Goal: Transaction & Acquisition: Purchase product/service

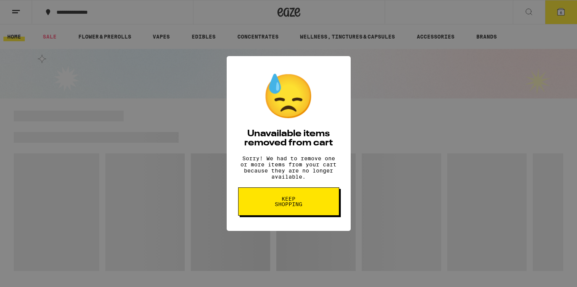
click at [286, 207] on span "Keep Shopping" at bounding box center [288, 201] width 39 height 11
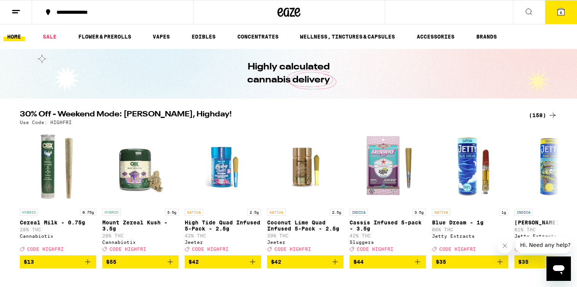
click at [536, 111] on div "(158)" at bounding box center [543, 115] width 28 height 9
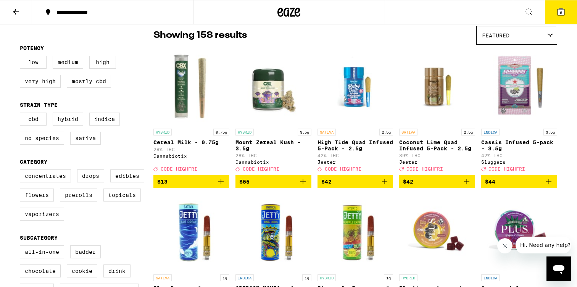
scroll to position [62, 0]
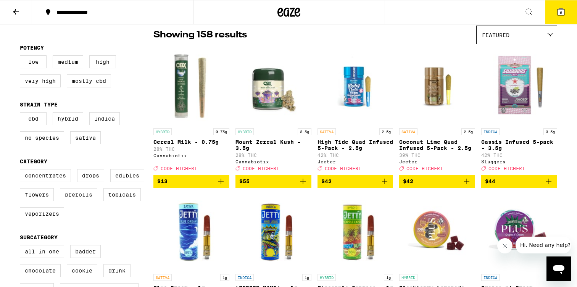
click at [78, 201] on label "Prerolls" at bounding box center [78, 194] width 37 height 13
click at [22, 171] on input "Prerolls" at bounding box center [21, 170] width 0 height 0
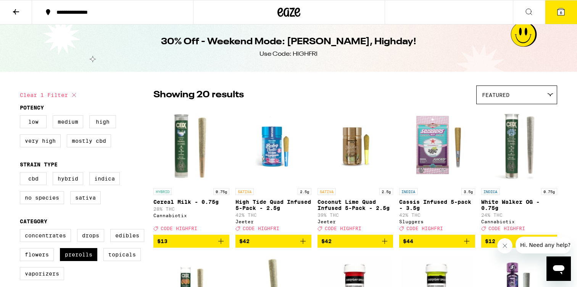
scroll to position [5, 0]
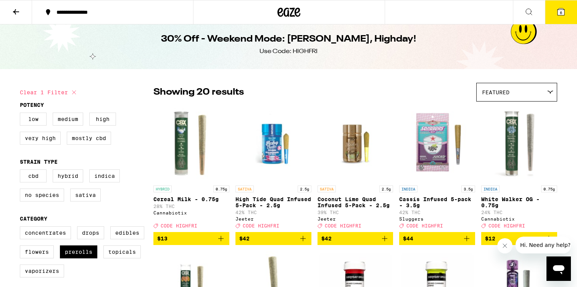
click at [44, 92] on button "Clear 1 filter" at bounding box center [49, 92] width 59 height 19
checkbox input "false"
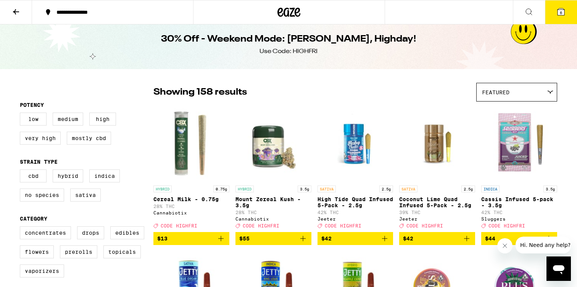
click at [18, 8] on icon at bounding box center [15, 11] width 9 height 9
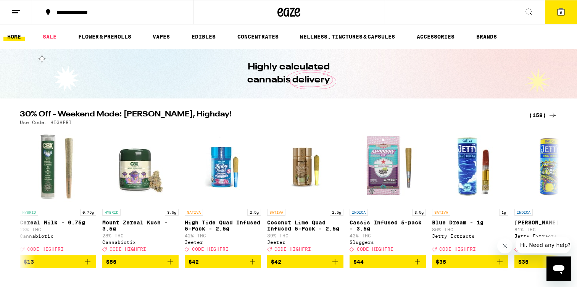
click at [18, 8] on icon at bounding box center [15, 11] width 9 height 9
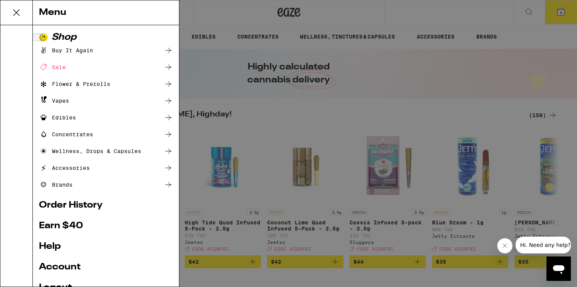
click at [211, 11] on div "Menu Shop Buy It Again Sale Flower & Prerolls Vapes Edibles Concentrates Wellne…" at bounding box center [288, 143] width 577 height 287
click at [205, 93] on div "Menu Shop Buy It Again Sale Flower & Prerolls Vapes Edibles Concentrates Wellne…" at bounding box center [288, 143] width 577 height 287
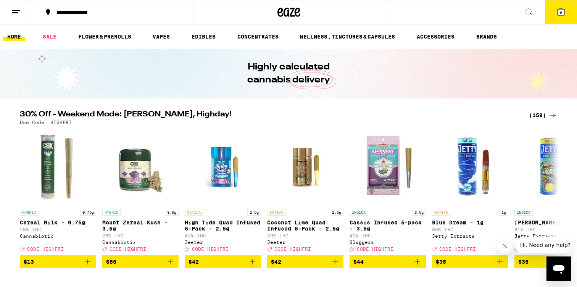
click at [120, 36] on div "Menu Shop Buy It Again Sale Flower & Prerolls Vapes Edibles Concentrates Wellne…" at bounding box center [288, 143] width 577 height 287
click at [120, 36] on link "FLOWER & PREROLLS" at bounding box center [104, 36] width 61 height 9
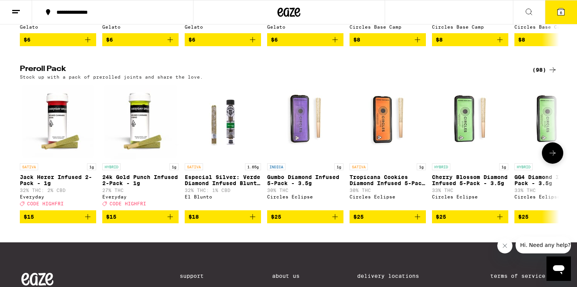
scroll to position [552, 0]
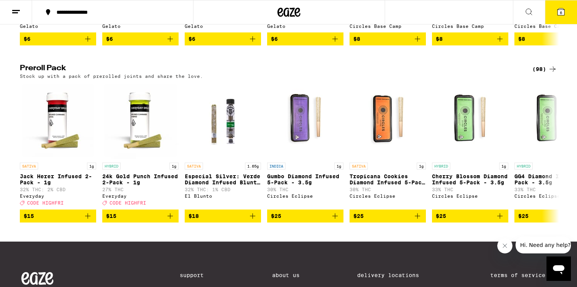
click at [554, 74] on icon at bounding box center [552, 69] width 9 height 9
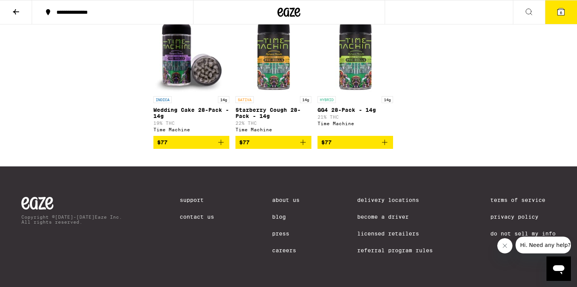
scroll to position [2827, 0]
